Goal: Use online tool/utility: Use online tool/utility

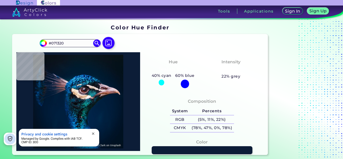
type input "#0c1d37"
type input "#0C1D37"
type input "#001e3b"
type input "#001E3B"
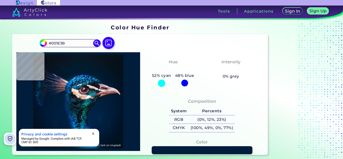
type input "#063d62"
type input "#063D62"
type input "#13111a"
type input "#13111A"
type input "#bd9472"
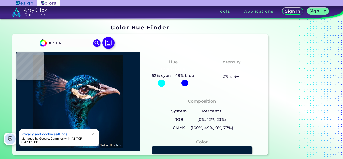
type input "#BD9472"
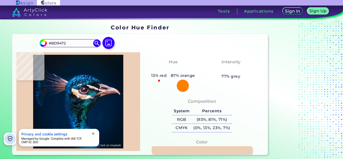
type input "#edceb6"
type input "#EDCEB6"
type input "#f1d5c1"
type input "#F1D5C1"
type input "#dad2d1"
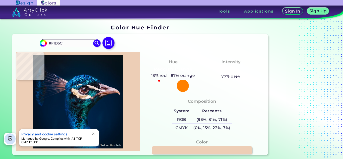
type input "#DAD2D1"
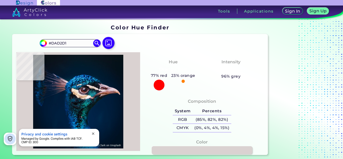
type input "#7c6972"
type input "#7C6972"
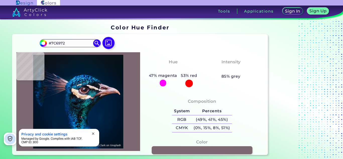
type input "#7f6874"
type input "#7F6874"
type input "#d4c1c8"
type input "#D4C1C8"
type input "#e8dbdc"
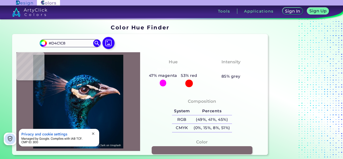
type input "#E8DBDC"
type input "#ede4e1"
type input "#EDE4E1"
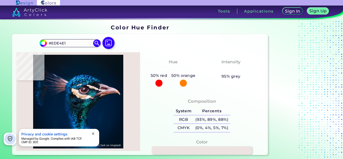
type input "#ebe2dd"
type input "#EBE2DD"
type input "#f3e4da"
type input "#F3E4DA"
type input "#f2e1d9"
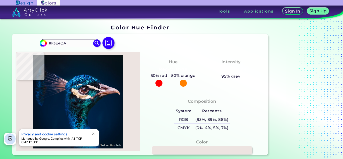
type input "#F2E1D9"
type input "#e9d6d2"
type input "#E9D6D2"
type input "#f8f0e3"
type input "#F8F0E3"
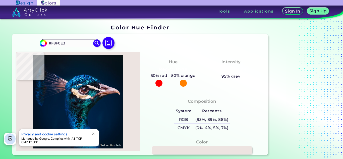
type input "#fbf2e2"
type input "#FBF2E2"
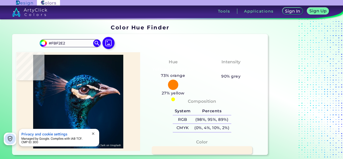
type input "#fbecdc"
type input "#FBECDC"
type input "#ebc9a9"
type input "#EBC9A9"
type input "#9f847c"
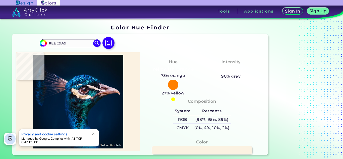
type input "#9F847C"
type input "#131b26"
type input "#131B26"
type input "#0e1723"
type input "#0E1723"
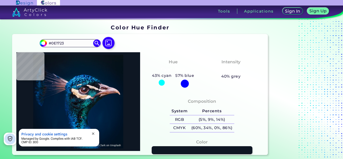
type input "#07050d"
type input "#07050D"
type input "#1e2f3f"
type input "#1E2F3F"
type input "#17161d"
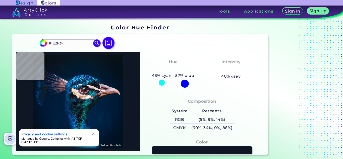
type input "#17161D"
type input "#0c0f16"
type input "#0C0F16"
type input "#091c20"
type input "#091C20"
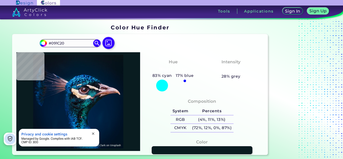
type input "#0d3542"
type input "#0D3542"
type input "#f2d2b0"
type input "#F2D2B0"
type input "#05394e"
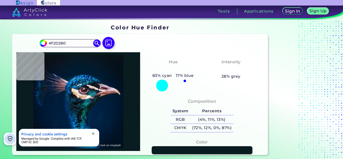
type input "#05394E"
type input "#63667a"
type input "#63667A"
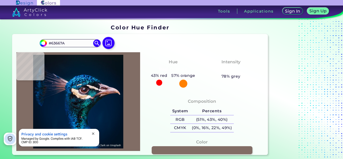
type input "#816d65"
type input "#816D65"
type input "#014c6d"
type input "#014C6D"
type input "#072953"
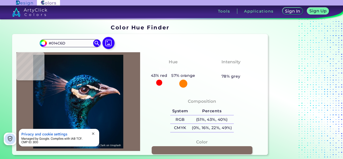
type input "#072953"
type input "#002a42"
type input "#002A42"
type input "#177fc3"
type input "#177FC3"
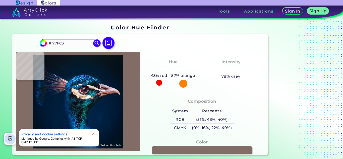
type input "#002757"
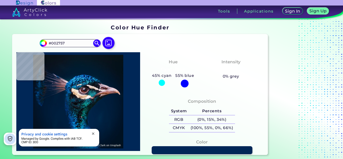
type input "#055185"
type input "#3bc9e4"
type input "#3BC9E4"
type input "#2884c0"
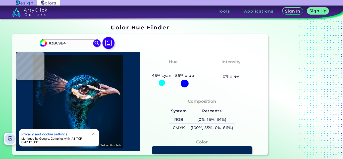
type input "#2884C0"
type input "#01448e"
type input "#01448E"
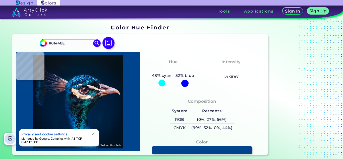
type input "#004f9e"
type input "#004F9E"
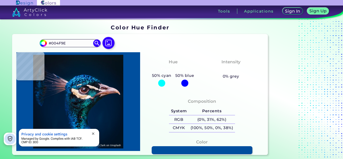
type input "#034fa0"
type input "#034FA0"
type input "#0967b4"
type input "#0967B4"
type input "#2187d7"
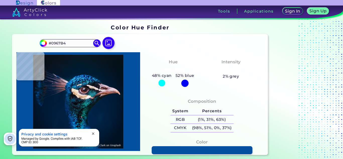
type input "#2187D7"
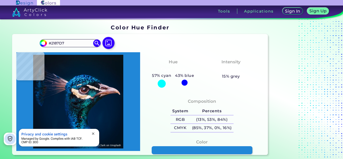
type input "#1a72ce"
type input "#1A72CE"
type input "#00233b"
type input "#00233B"
type input "#3f2830"
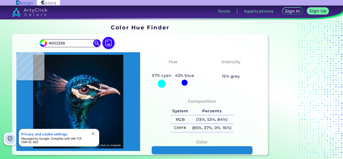
type input "#3F2830"
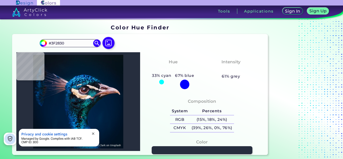
type input "#262e3e"
type input "#262E3E"
type input "#f8f9f4"
type input "#F8F9F4"
type input "#f1e4e2"
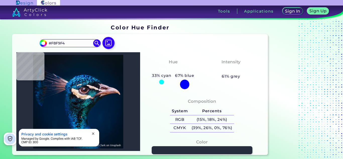
type input "#F1E4E2"
type input "#14516d"
type input "#14516D"
type input "#0a8a93"
type input "#0A8A93"
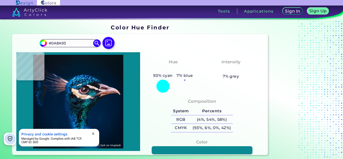
type input "#06565f"
type input "#06565F"
type input "#084049"
type input "#0f464a"
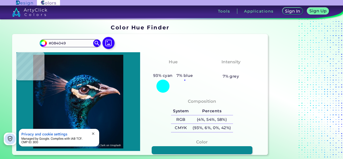
type input "#0F464A"
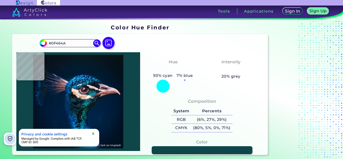
type input "#055b4a"
type input "#055B4A"
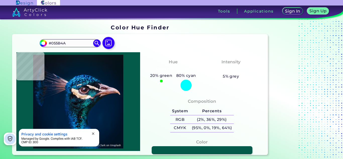
type input "#0d121a"
type input "#0D121A"
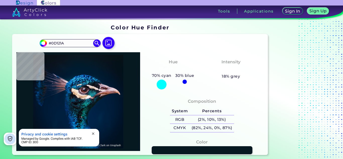
type input "#061921"
type input "#191823"
type input "#131927"
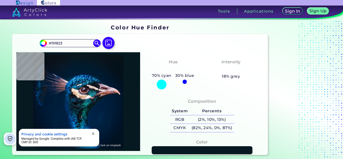
type input "#131927"
type input "#0d2235"
type input "#0D2235"
type input "#042938"
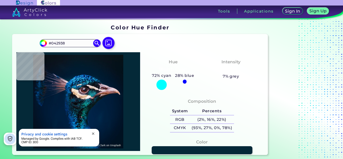
type input "#003148"
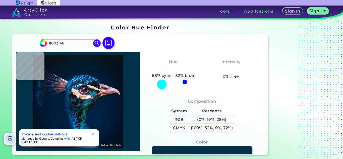
type input "#0e4d61"
type input "#0E4D61"
type input "#0f3f5a"
type input "#0F3F5A"
type input "#013250"
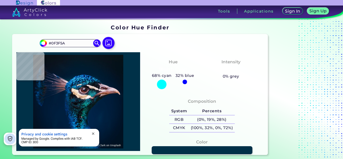
type input "#013250"
type input "#053f62"
type input "#053F62"
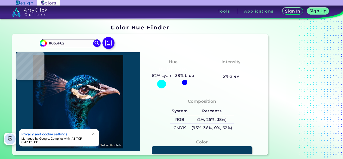
type input "#02395e"
type input "#02395E"
type input "#043655"
type input "#09212d"
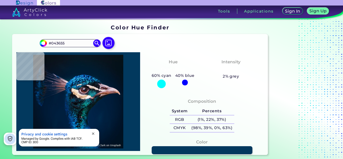
type input "#09212D"
type input "#05495c"
type input "#05495C"
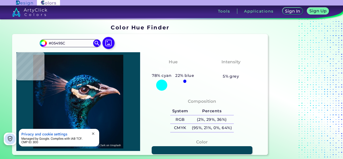
type input "#0b456e"
type input "#0B456E"
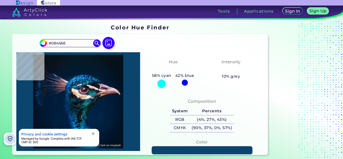
type input "#0a5087"
type input "#0A5087"
type input "#033d6e"
type input "#033D6E"
type input "#023664"
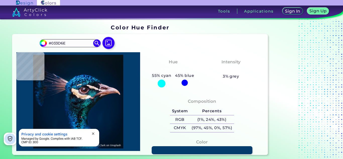
type input "#023664"
type input "#012e56"
type input "#012E56"
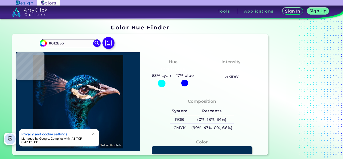
type input "#02366c"
type input "#02366C"
type input "#012d4f"
type input "#012D4F"
type input "#093e75"
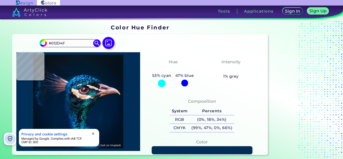
type input "#093E75"
type input "#012c5e"
type input "#012C5E"
type input "#002e5c"
type input "#002E5C"
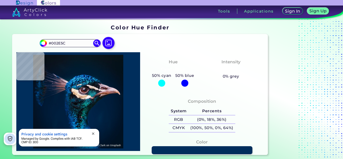
type input "#003568"
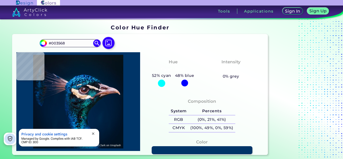
type input "#002e5c"
type input "#002E5C"
type input "#065887"
type input "#013459"
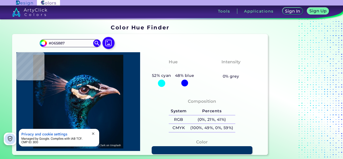
type input "#013459"
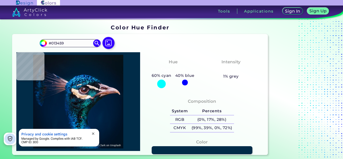
type input "#012c48"
type input "#012C48"
type input "#033950"
type input "#0a2c42"
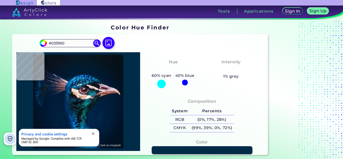
type input "#0A2C42"
type input "#001b35"
type input "#001B35"
type input "#09426a"
type input "#09426A"
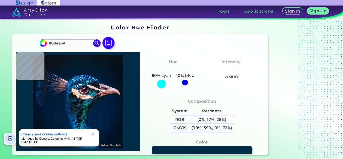
type input "#031c2d"
type input "#031C2D"
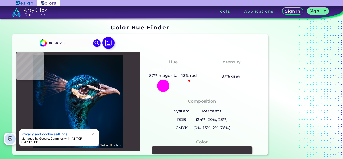
type input "#3c343b"
type input "#3C343B"
type input "#f4d6c1"
type input "#F4D6C1"
type input "#28899d"
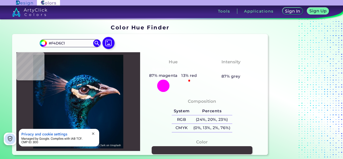
type input "#28899D"
type input "#016a9d"
type input "#016A9D"
type input "#0168ab"
type input "#0168AB"
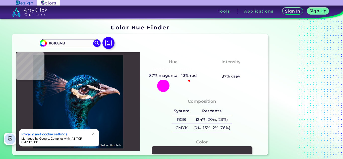
type input "#063d6f"
type input "#063D6F"
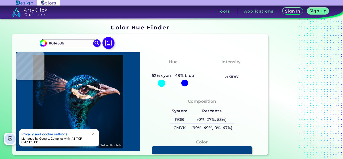
click at [88, 77] on div at bounding box center [78, 101] width 124 height 99
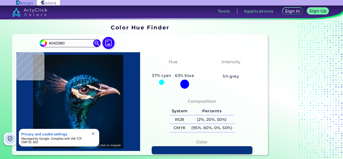
click at [88, 79] on div at bounding box center [78, 101] width 124 height 99
